Goal: Navigation & Orientation: Go to known website

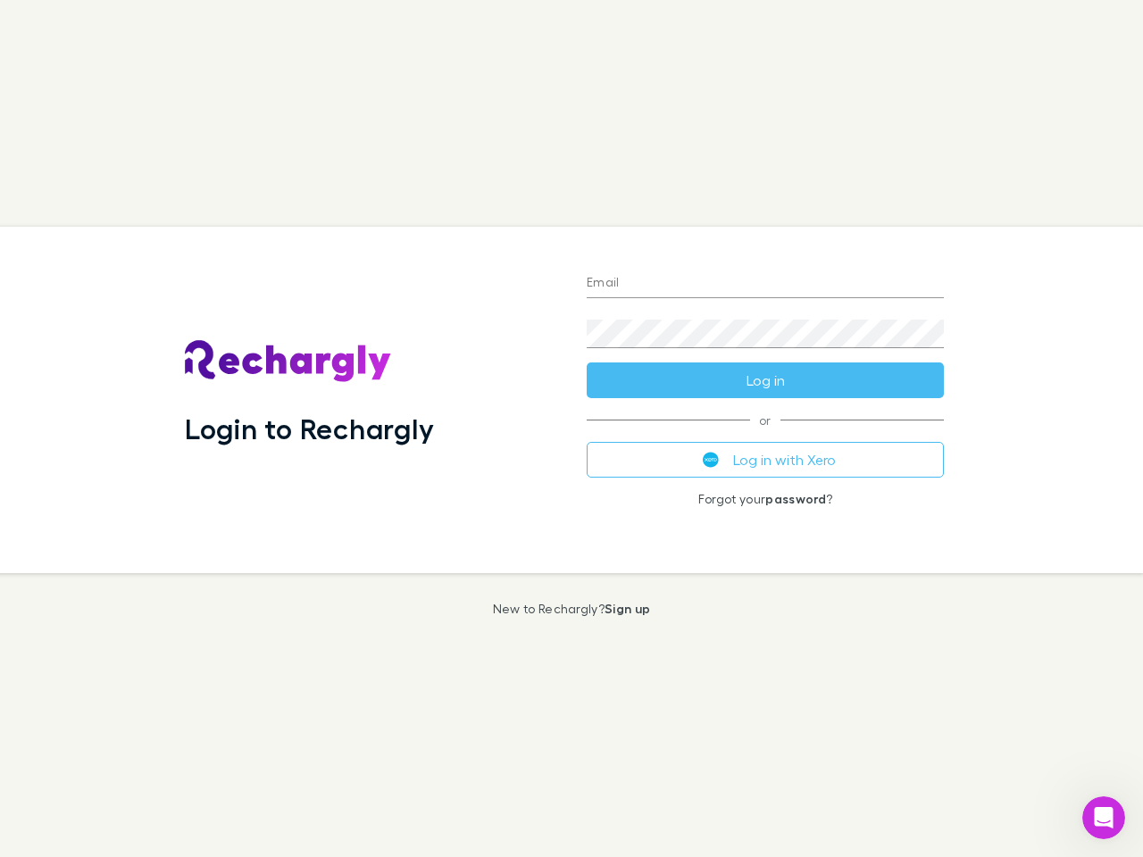
click at [571, 429] on div "Login to Rechargly" at bounding box center [372, 400] width 402 height 346
click at [765, 284] on input "Email" at bounding box center [765, 284] width 357 height 29
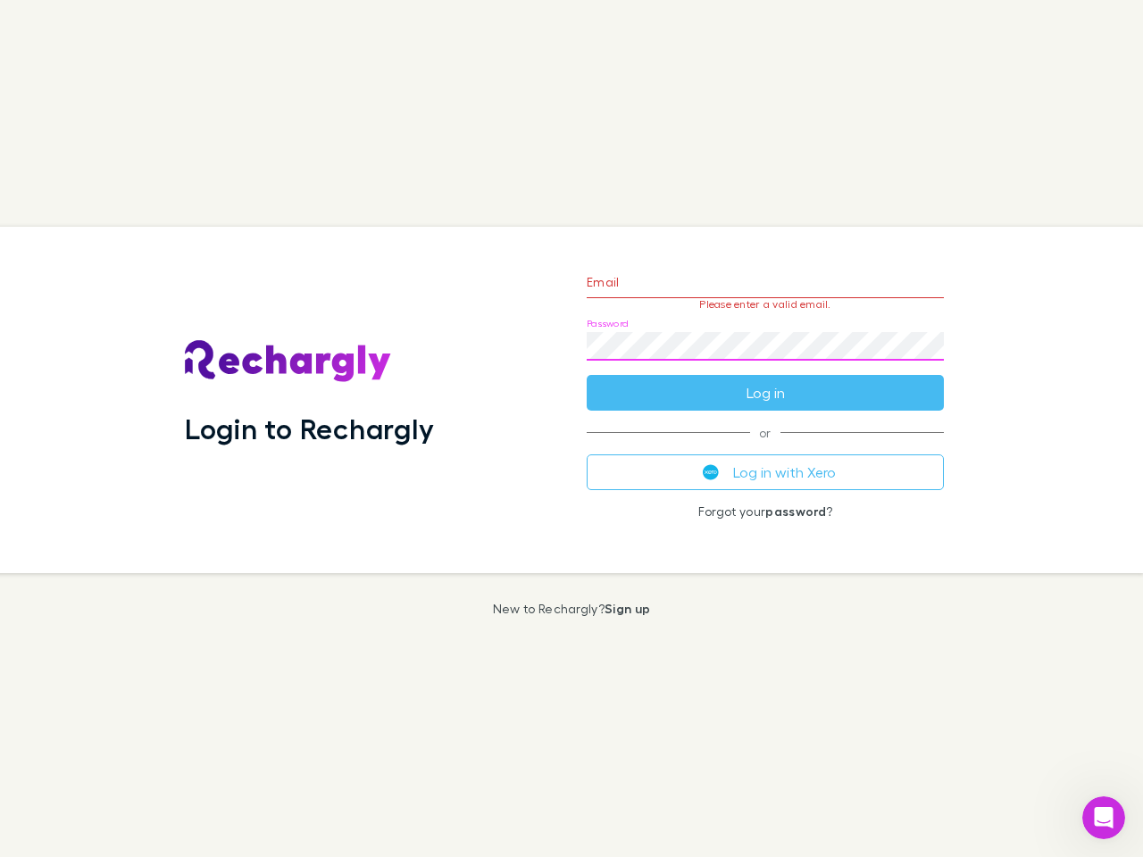
click at [765, 380] on form "Email Please enter a valid email. Password Log in" at bounding box center [765, 332] width 357 height 155
click at [765, 460] on div "Email Please enter a valid email. Password Log in or Log in with Xero Forgot yo…" at bounding box center [765, 400] width 386 height 346
